Goal: Task Accomplishment & Management: Manage account settings

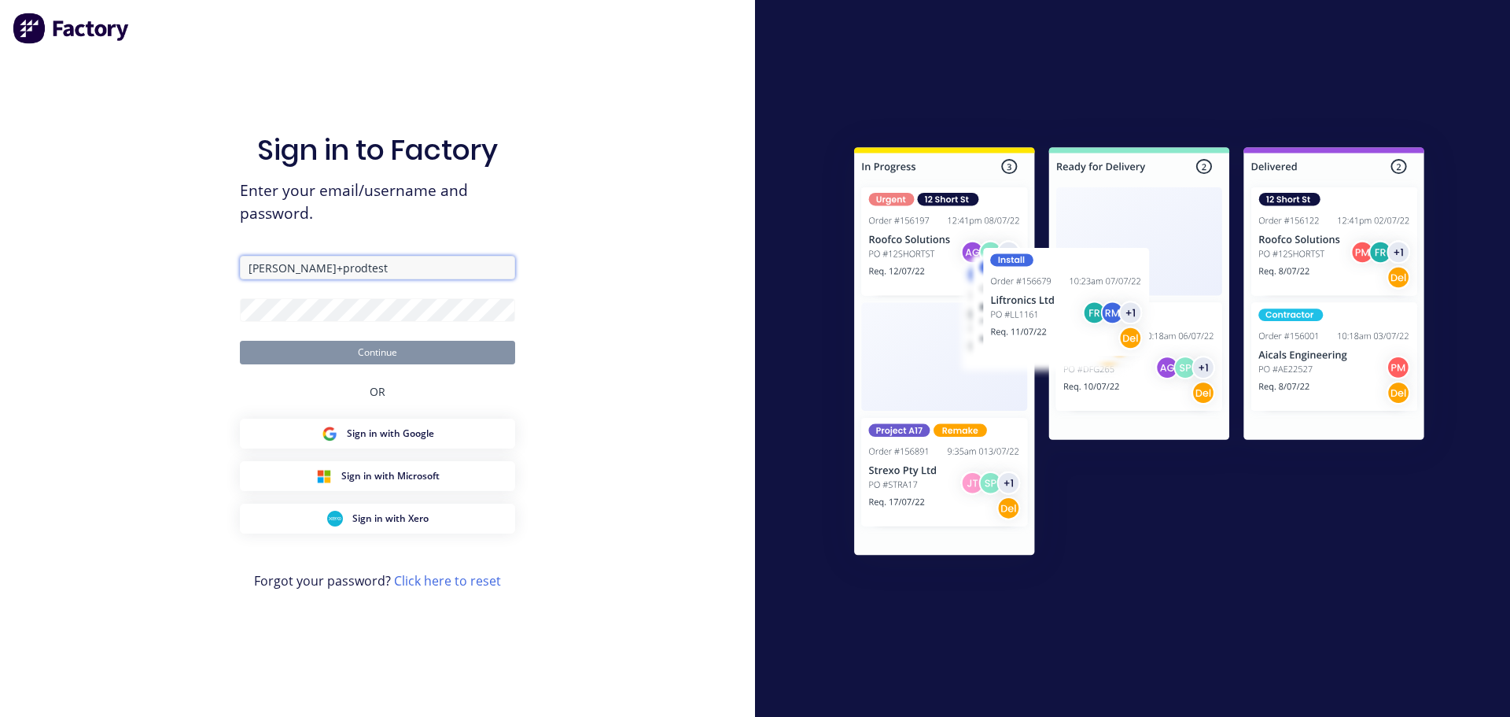
click at [428, 270] on input "[PERSON_NAME]+prodtest" at bounding box center [377, 268] width 275 height 24
click at [612, 223] on div "Sign in to Factory Enter your email/username and password. [PERSON_NAME]+prodte…" at bounding box center [377, 358] width 755 height 717
click at [398, 269] on input "[PERSON_NAME]+prodtest" at bounding box center [377, 268] width 275 height 24
type input "[PERSON_NAME][EMAIL_ADDRESS][DOMAIN_NAME]"
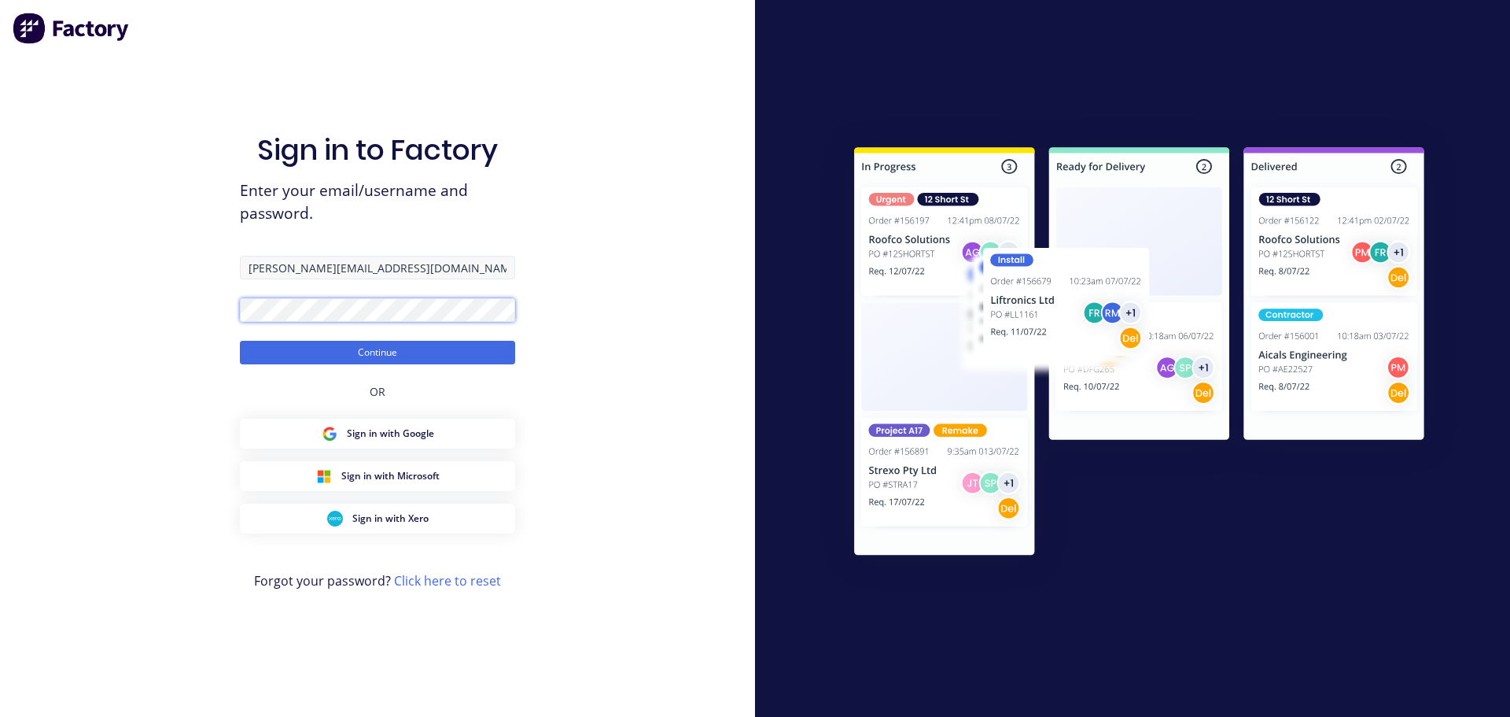
click at [240, 341] on button "Continue" at bounding box center [377, 353] width 275 height 24
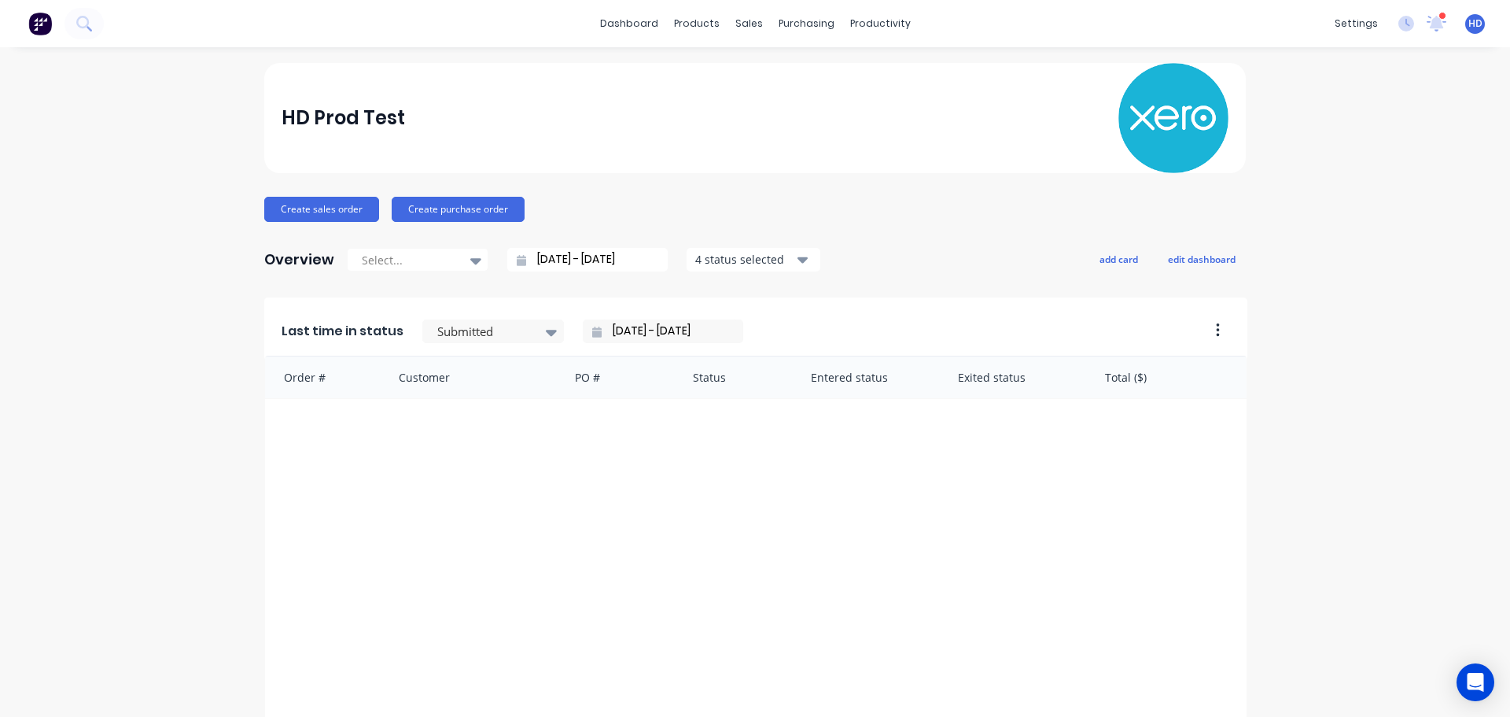
click at [1469, 20] on span "HD" at bounding box center [1476, 24] width 14 height 14
click at [1331, 201] on div "Sign out" at bounding box center [1342, 197] width 42 height 14
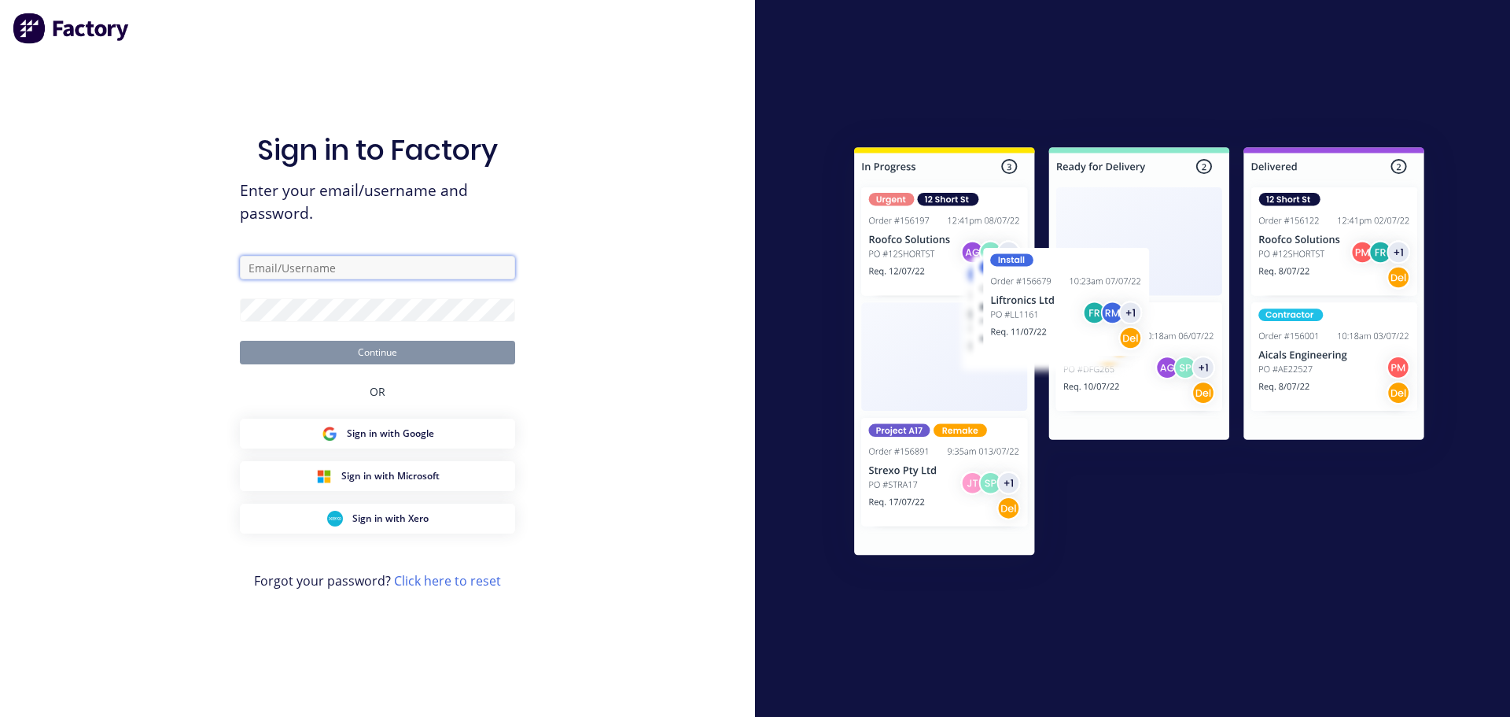
type input "[PERSON_NAME]+prodtest"
click at [345, 260] on input "[PERSON_NAME]+prodtest" at bounding box center [377, 268] width 275 height 24
click at [553, 241] on div "Sign in to Factory Enter your email/username and password. Continue OR Sign in …" at bounding box center [377, 358] width 755 height 717
